Goal: Information Seeking & Learning: Check status

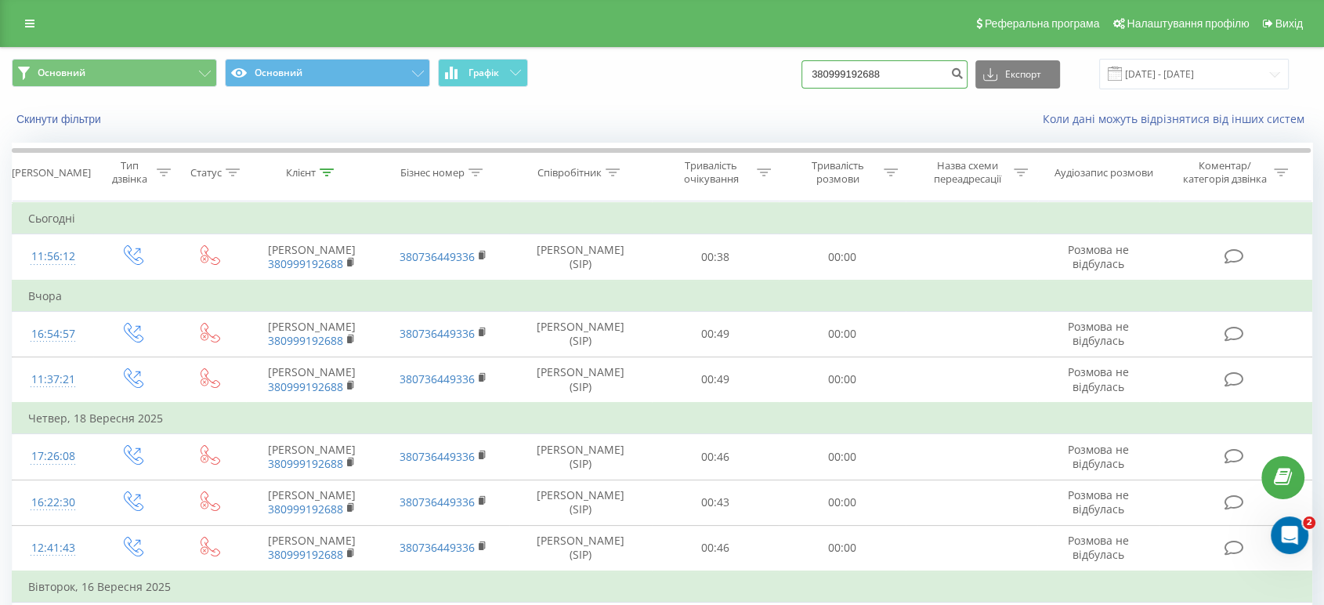
click at [903, 80] on input "380999192688" at bounding box center [885, 74] width 166 height 28
paste input "675685151"
type input "380675685151"
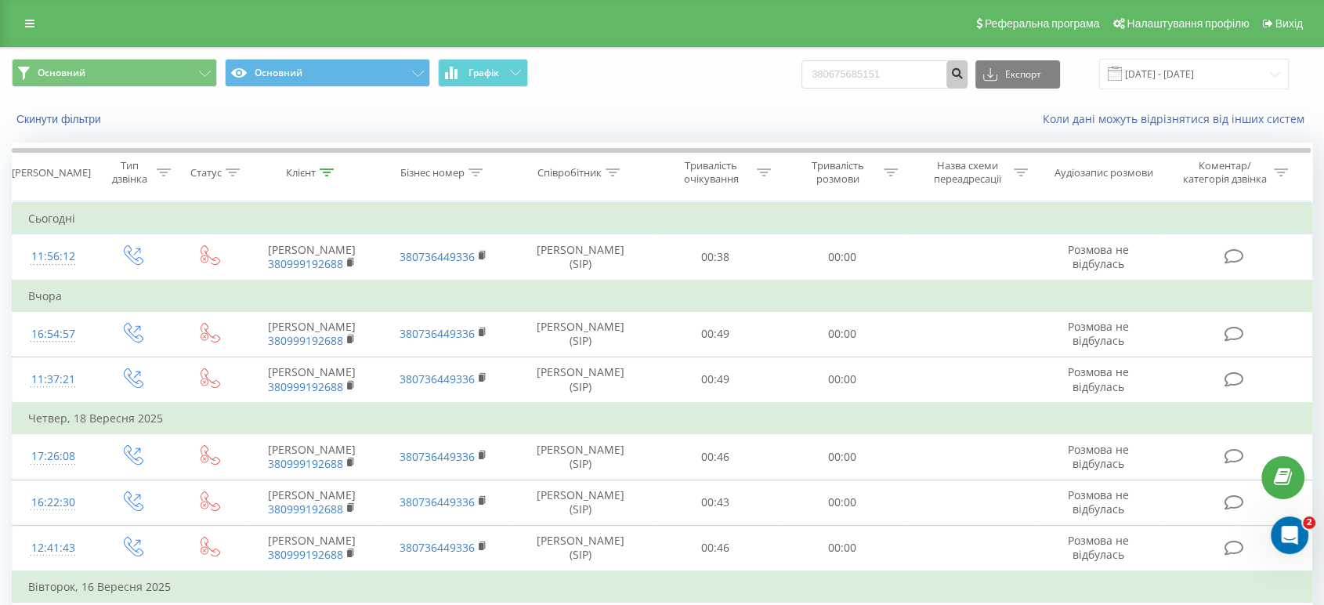
click at [964, 70] on icon "submit" at bounding box center [956, 71] width 13 height 9
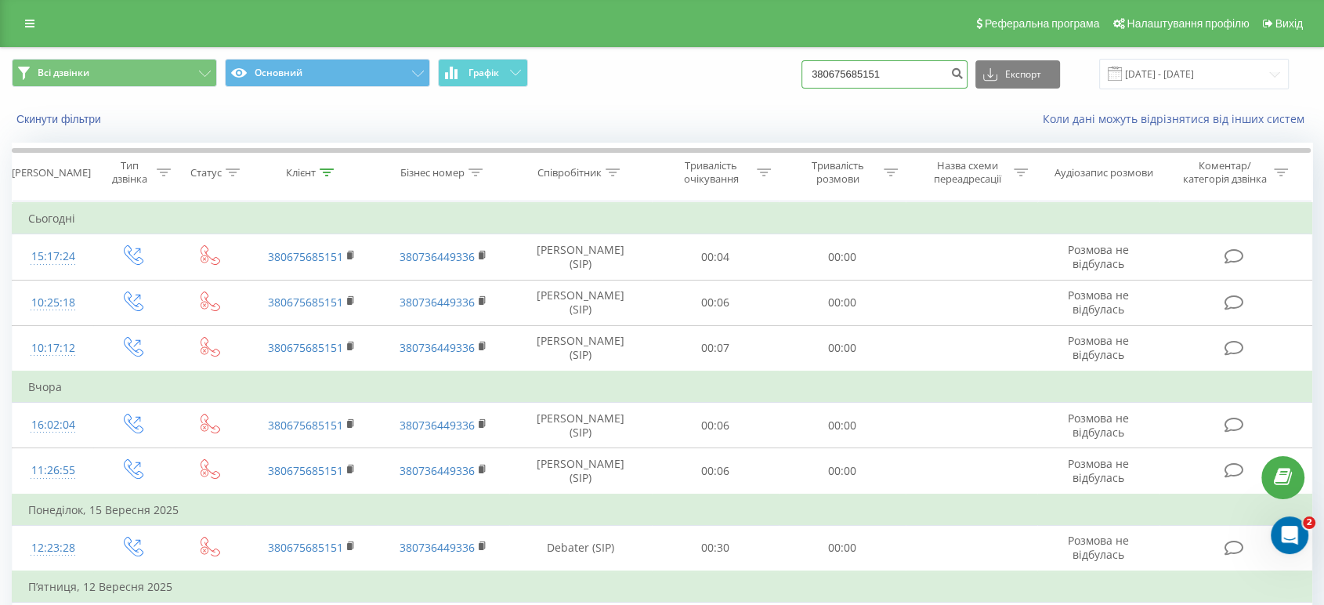
click at [859, 85] on input "380675685151" at bounding box center [885, 74] width 166 height 28
paste input "4656776871"
type input "34656776871"
click at [964, 76] on icon "submit" at bounding box center [956, 71] width 13 height 9
